Goal: Manage account settings

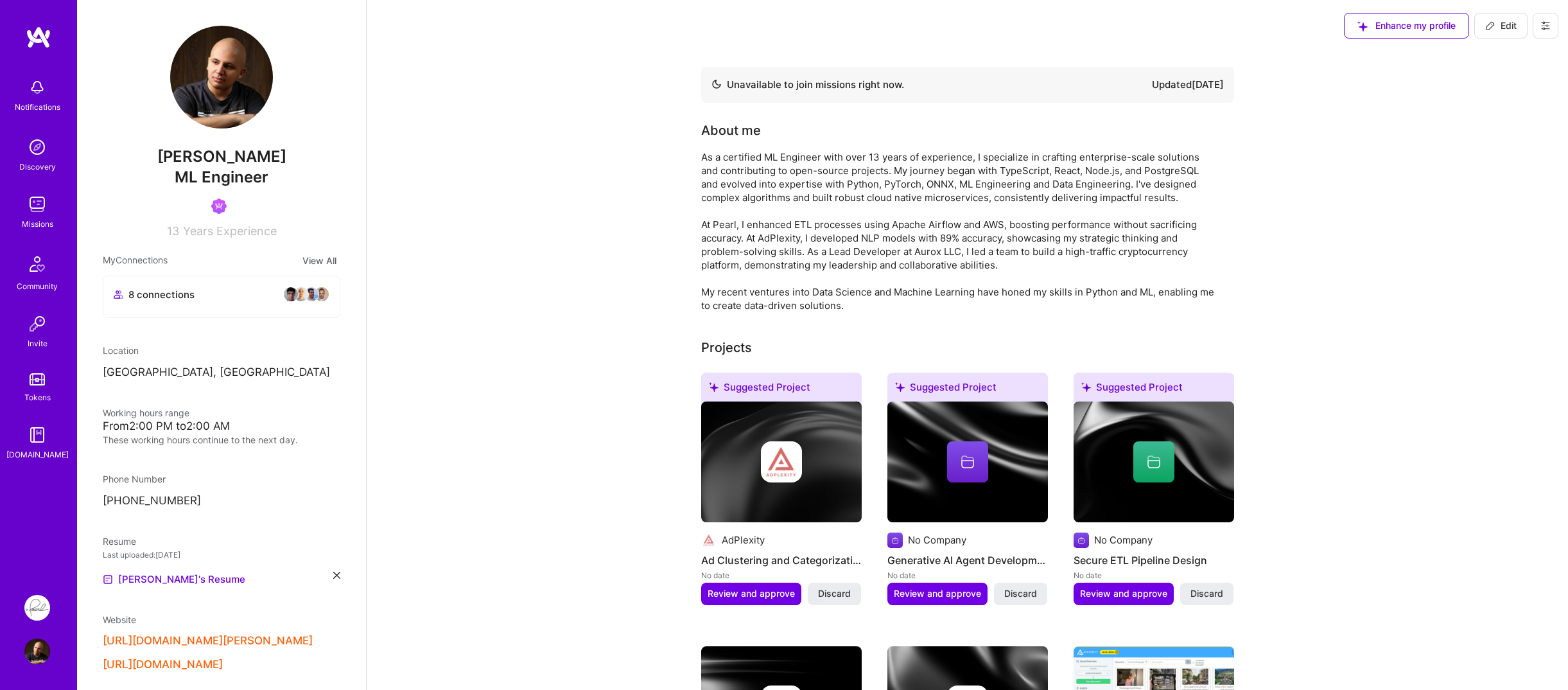
click at [83, 208] on div "[PERSON_NAME] [PERSON_NAME] Engineer 13 Years Experience My Connections View Al…" at bounding box center [222, 345] width 289 height 690
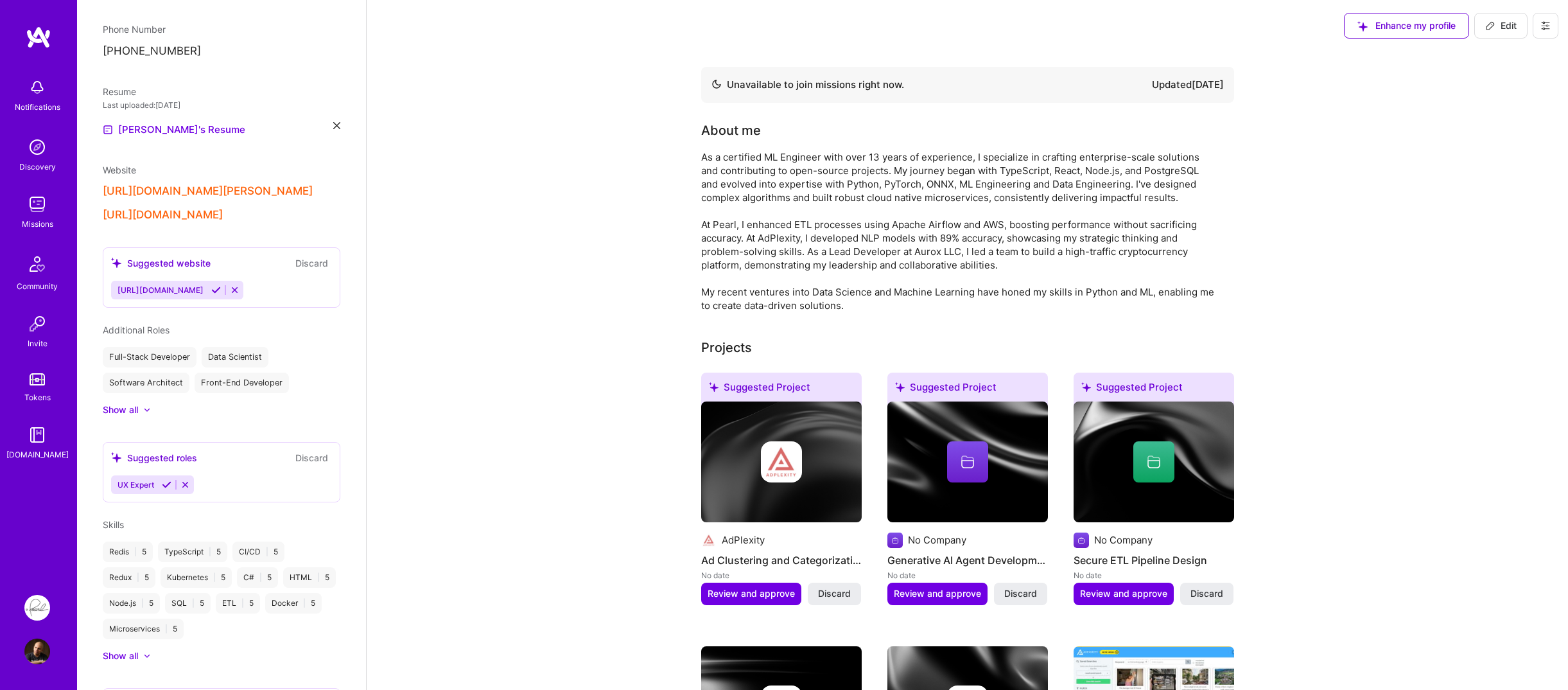
scroll to position [643, 0]
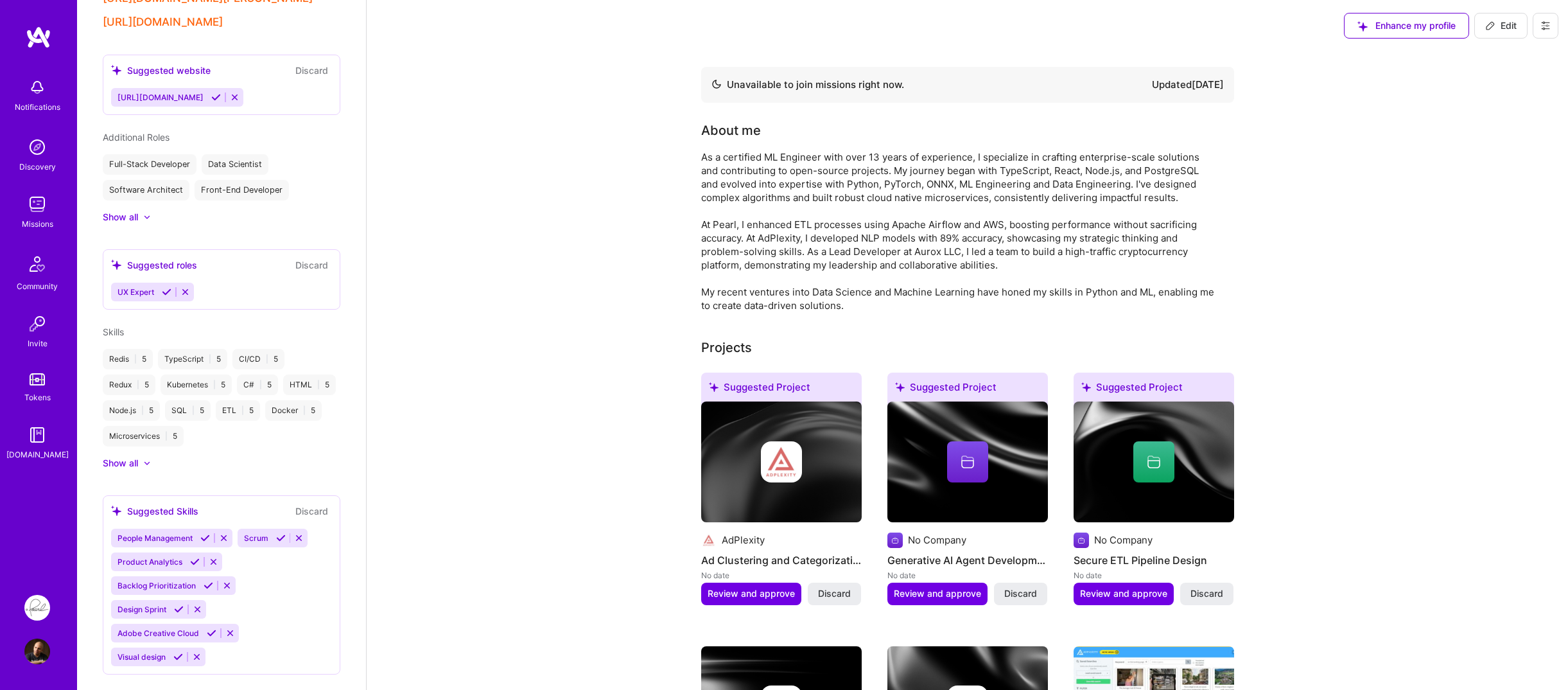
click at [87, 309] on div "[PERSON_NAME] [PERSON_NAME] Engineer 13 Years Experience My Connections View Al…" at bounding box center [222, 345] width 289 height 690
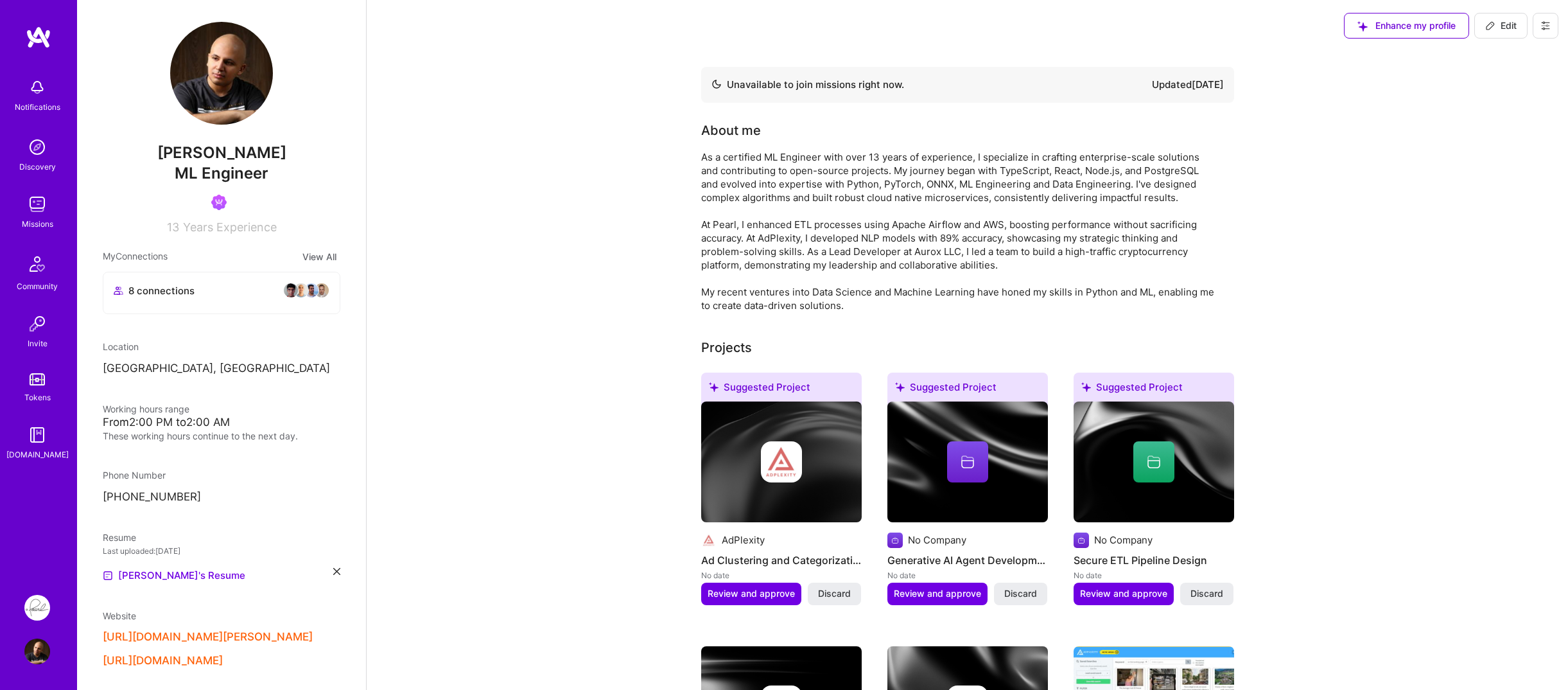
scroll to position [0, 0]
